Goal: Register for event/course

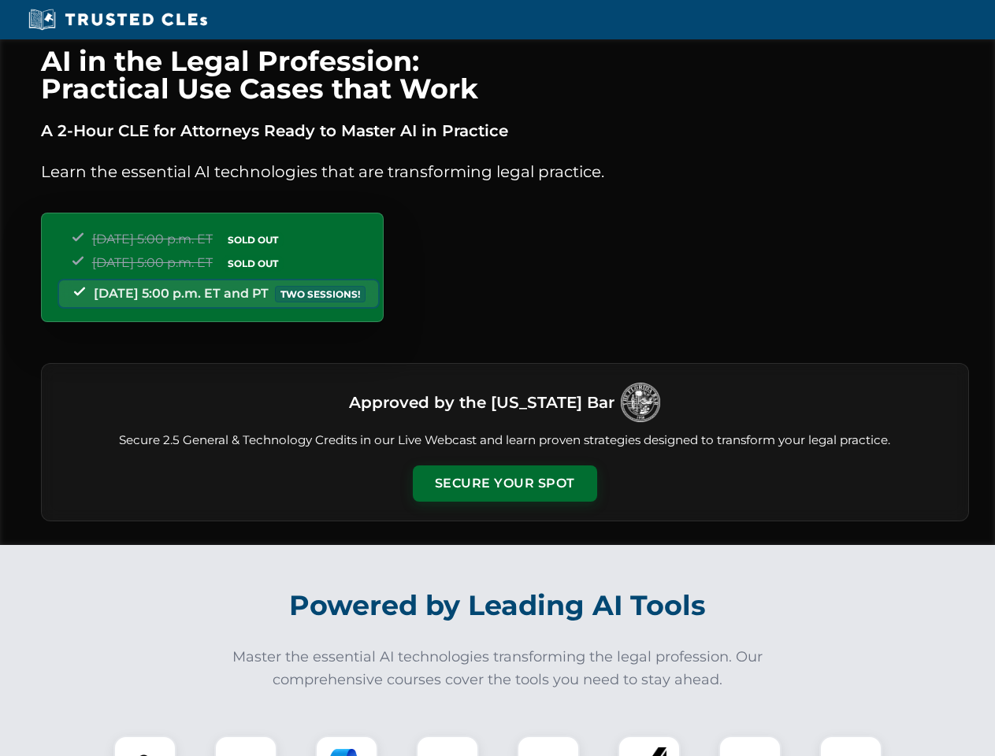
click at [504, 484] on button "Secure Your Spot" at bounding box center [505, 484] width 184 height 36
click at [145, 746] on img at bounding box center [145, 767] width 46 height 46
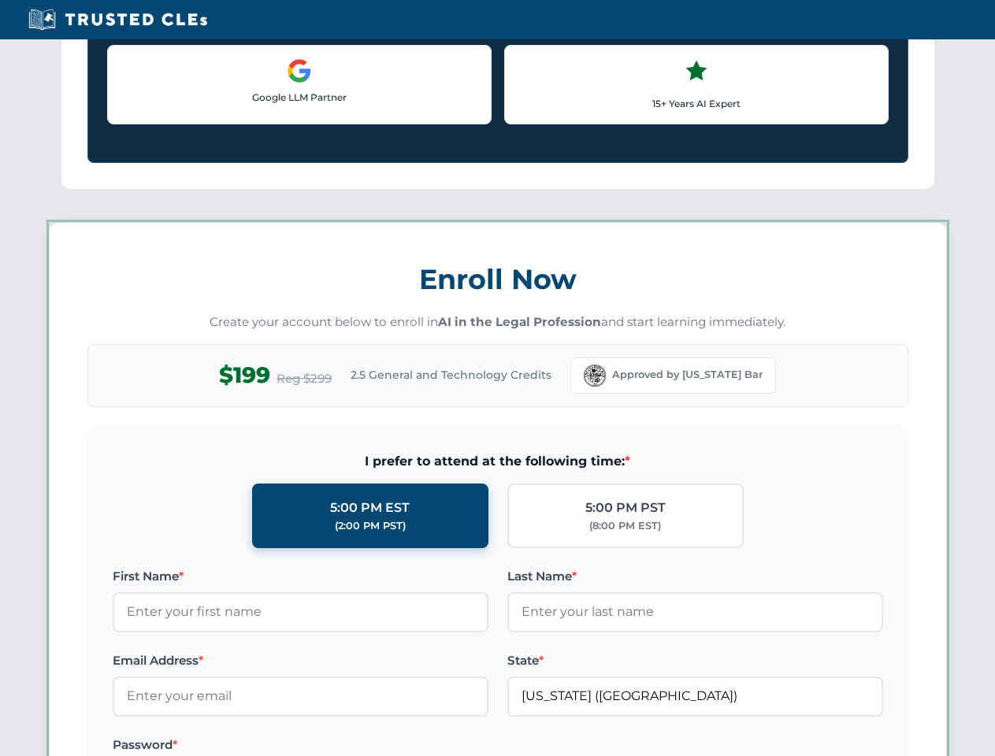
click at [347, 746] on label "Password *" at bounding box center [301, 745] width 376 height 19
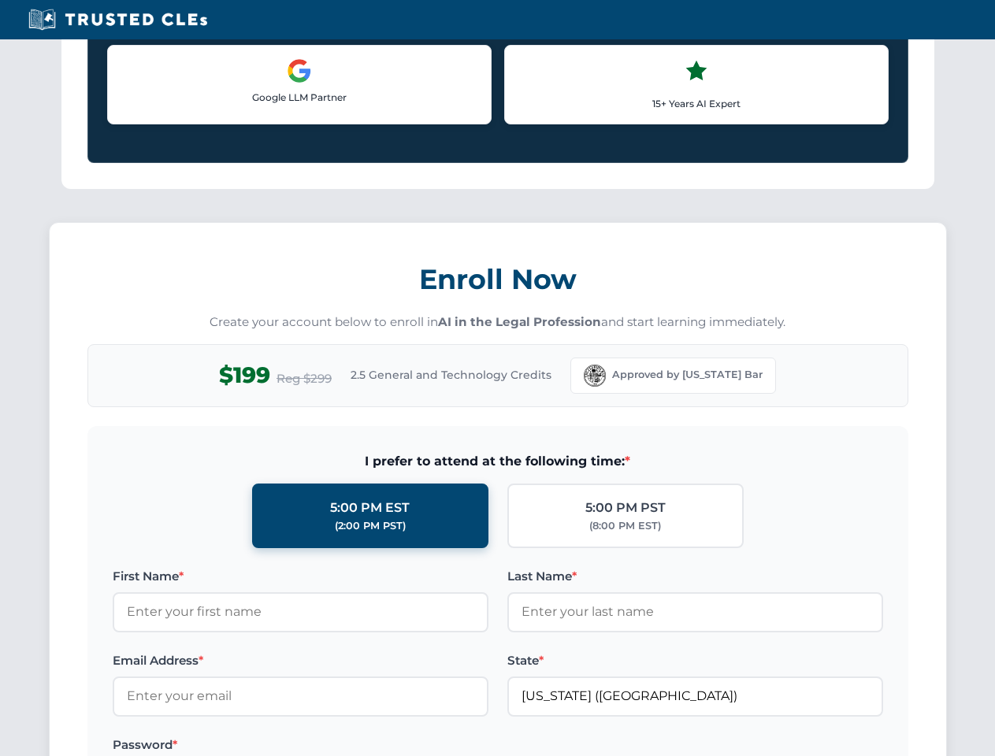
scroll to position [1546, 0]
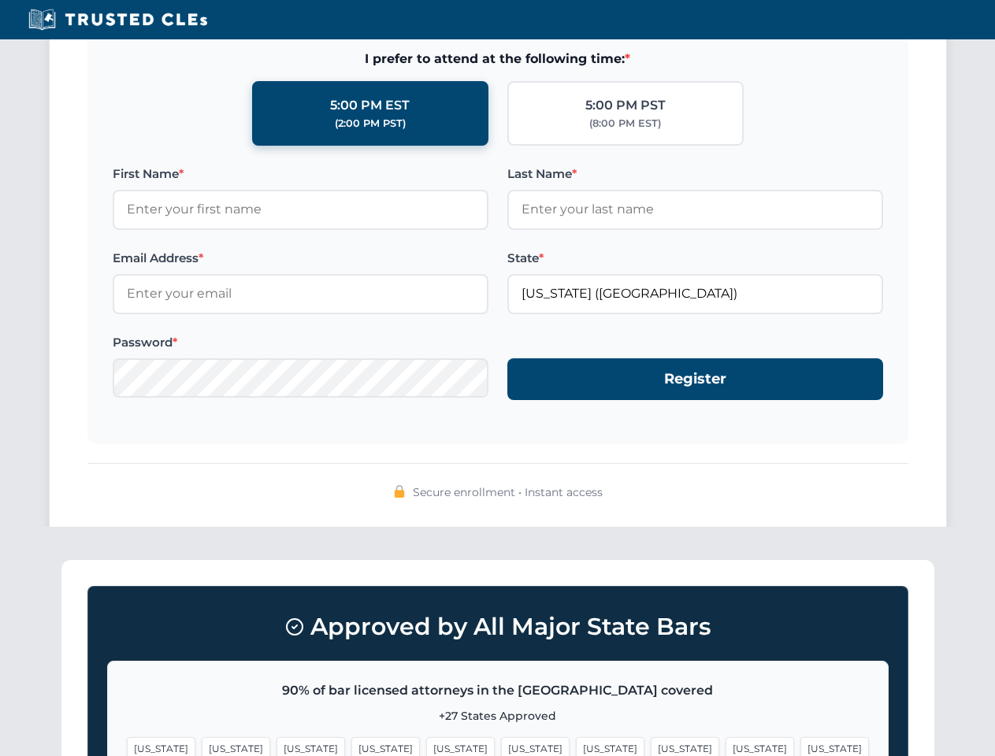
click at [726, 746] on span "[US_STATE]" at bounding box center [760, 748] width 69 height 23
